Goal: Task Accomplishment & Management: Manage account settings

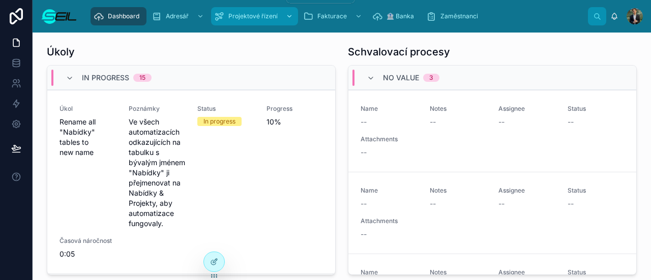
click at [265, 18] on span "Projektové řízení" at bounding box center [252, 16] width 49 height 8
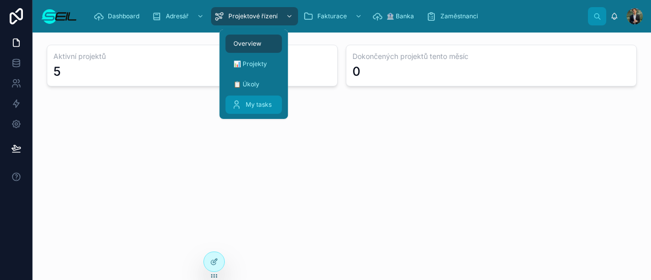
click at [250, 104] on span "My tasks" at bounding box center [259, 105] width 26 height 8
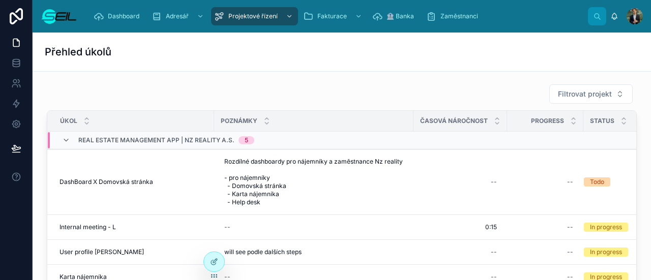
click at [493, 91] on div "Filtrovat projekt" at bounding box center [342, 94] width 590 height 20
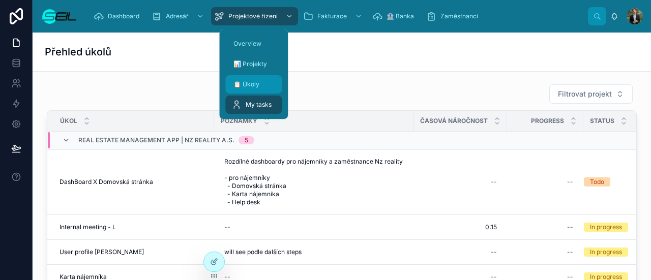
click at [266, 83] on div "📋 Úkoly" at bounding box center [253, 84] width 44 height 16
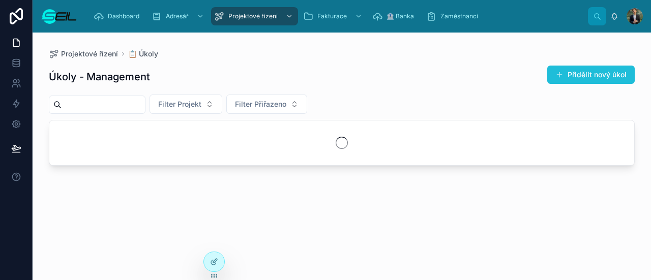
click at [610, 75] on button "Přidělit nový úkol" at bounding box center [590, 75] width 87 height 18
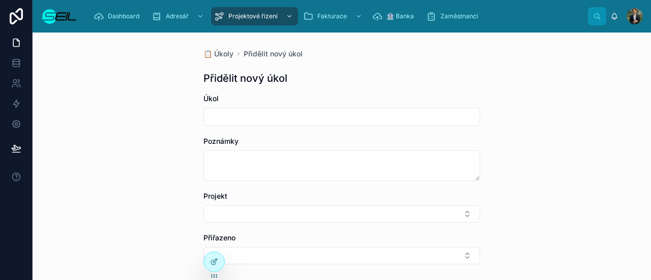
click at [312, 117] on input "text" at bounding box center [342, 117] width 276 height 14
type input "**********"
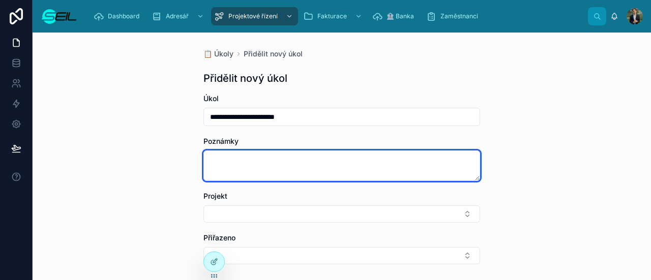
click at [250, 155] on textarea at bounding box center [341, 166] width 277 height 31
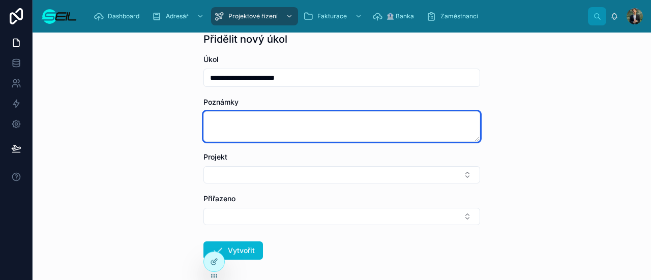
scroll to position [40, 0]
type textarea "**********"
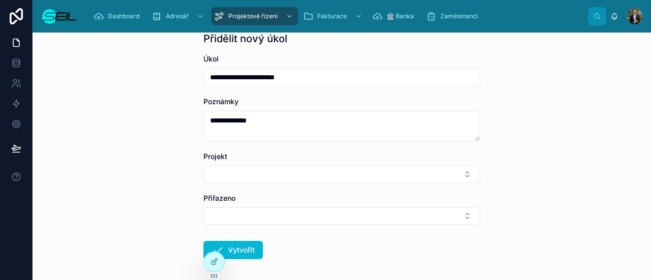
click at [203, 166] on button "Select Button" at bounding box center [341, 174] width 277 height 17
click at [203, 209] on button "Select Button" at bounding box center [341, 217] width 277 height 17
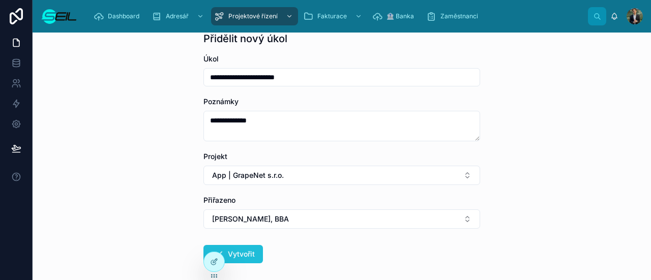
click at [233, 252] on button "Vytvořit" at bounding box center [232, 254] width 59 height 18
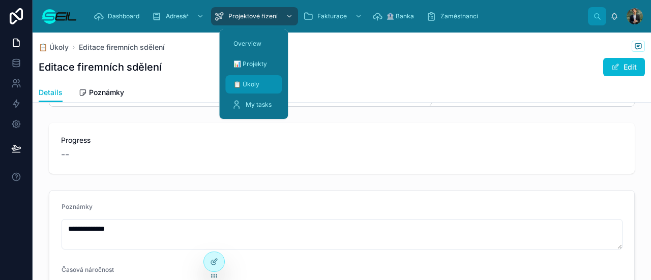
click at [255, 87] on span "📋 Úkoly" at bounding box center [246, 84] width 26 height 8
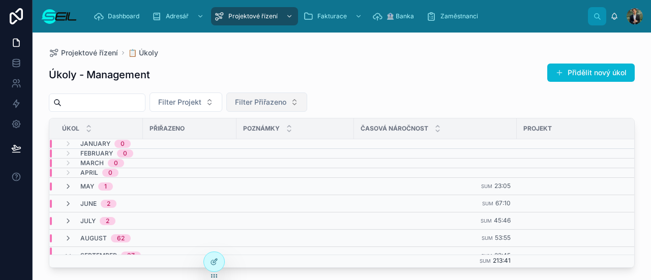
click at [286, 102] on span "Filter Přiřazeno" at bounding box center [260, 102] width 51 height 10
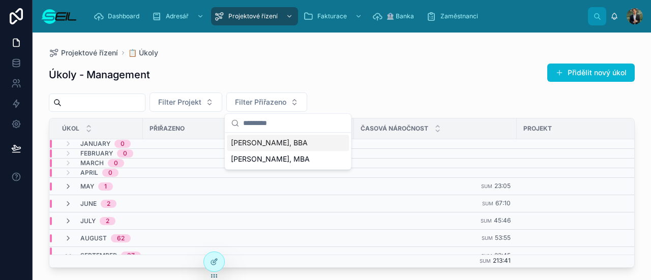
click at [268, 138] on span "[PERSON_NAME], BBA" at bounding box center [269, 143] width 77 height 10
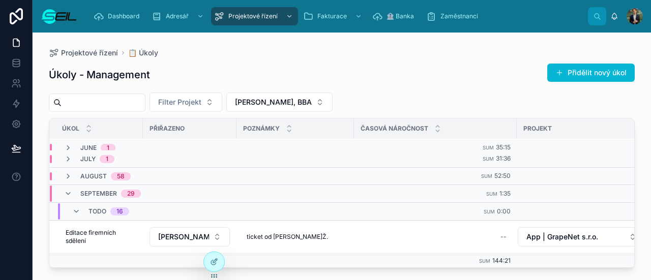
scroll to position [76, 0]
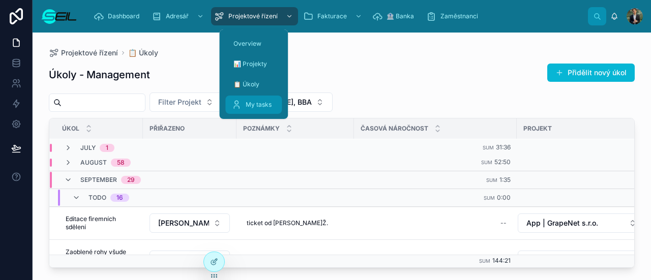
click at [259, 102] on span "My tasks" at bounding box center [259, 105] width 26 height 8
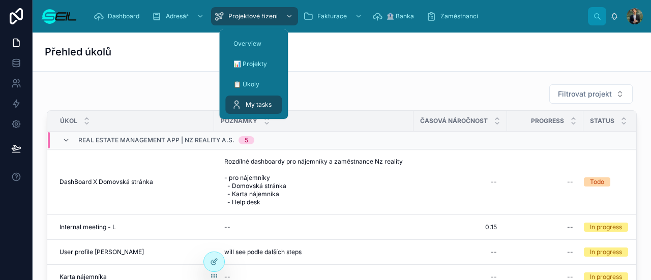
click at [374, 68] on div "Přehled úkolů" at bounding box center [342, 52] width 594 height 39
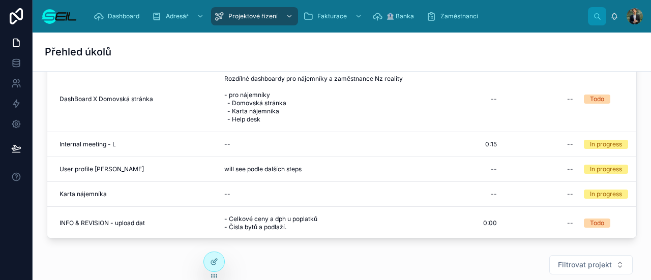
scroll to position [51, 0]
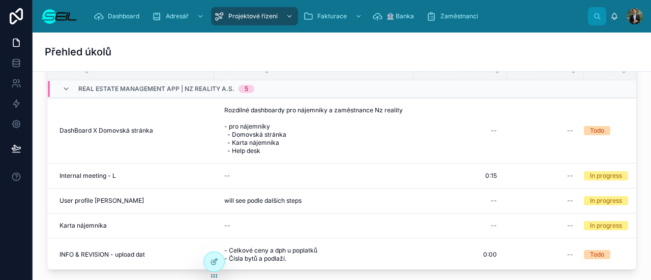
click at [85, 93] on div "Real estate Management app | NZ Reality a.s. 5" at bounding box center [166, 89] width 176 height 16
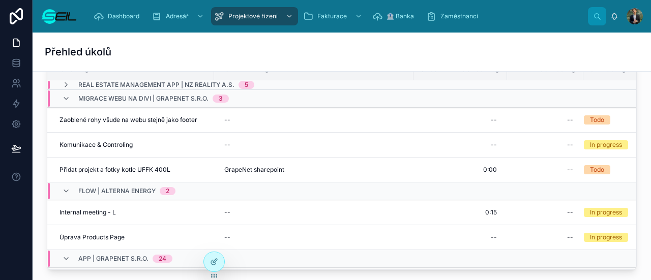
click at [146, 99] on span "Migrace webu na Divi | GrapeNet s.r.o." at bounding box center [143, 99] width 130 height 8
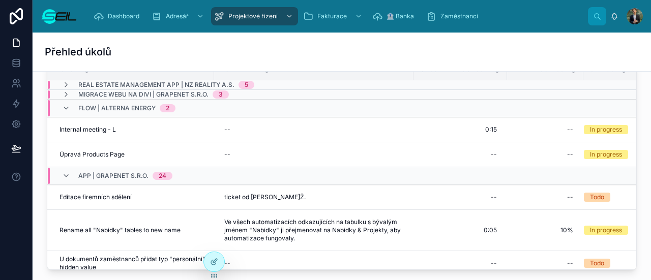
click at [114, 102] on div "Flow | Alterna Energy 2" at bounding box center [126, 108] width 97 height 16
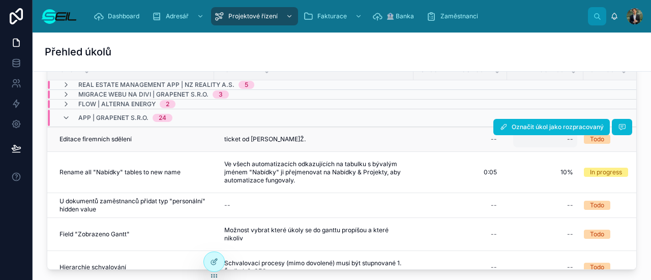
click at [564, 140] on div "--" at bounding box center [545, 139] width 64 height 16
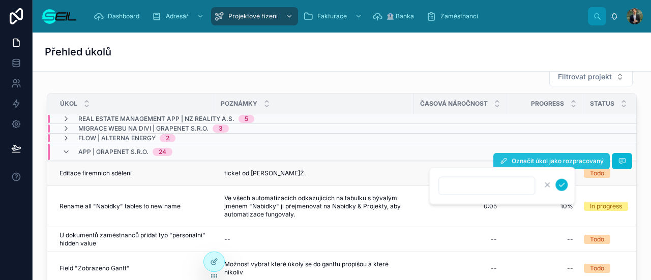
scroll to position [18, 0]
type input "****"
click button "submit" at bounding box center [561, 185] width 12 height 12
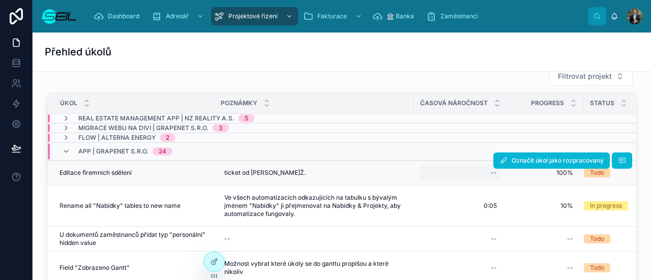
click at [487, 174] on div "--" at bounding box center [459, 173] width 81 height 16
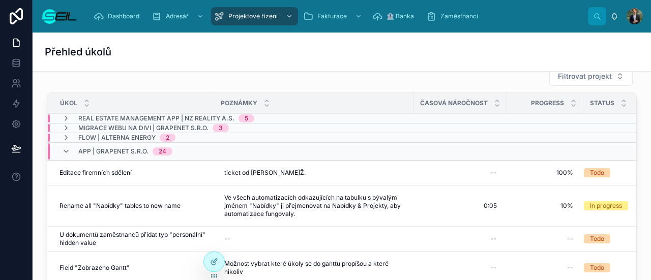
click at [487, 174] on div "--" at bounding box center [459, 173] width 81 height 16
type input "****"
click button "submit" at bounding box center [615, 185] width 12 height 12
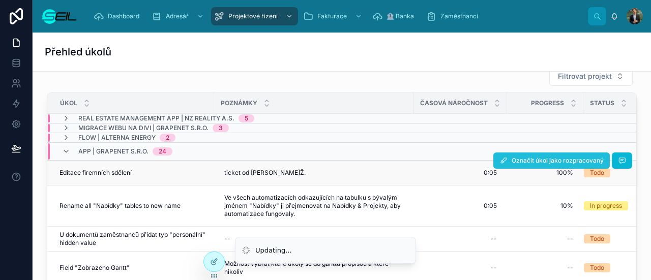
click at [511, 163] on button "Označit úkol jako rozpracovaný" at bounding box center [551, 161] width 116 height 16
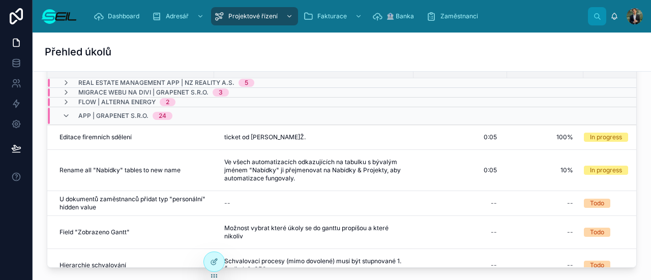
scroll to position [0, 0]
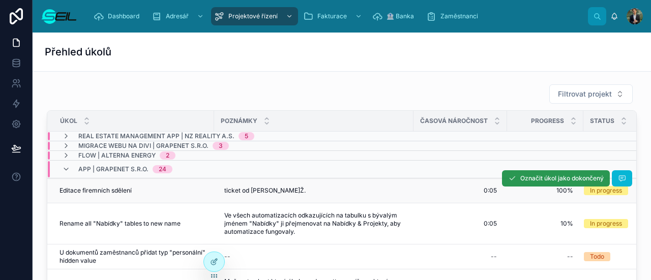
click at [525, 181] on span "Označit úkol jako dokončený" at bounding box center [561, 178] width 83 height 8
